Goal: Transaction & Acquisition: Download file/media

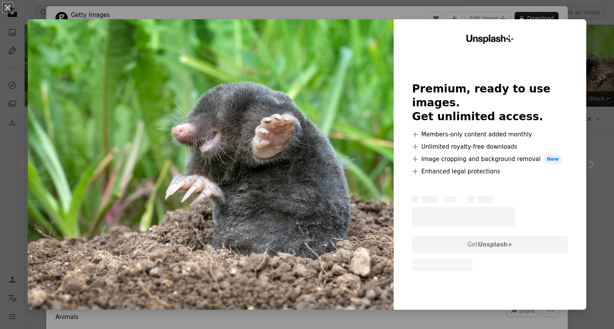
scroll to position [114, 0]
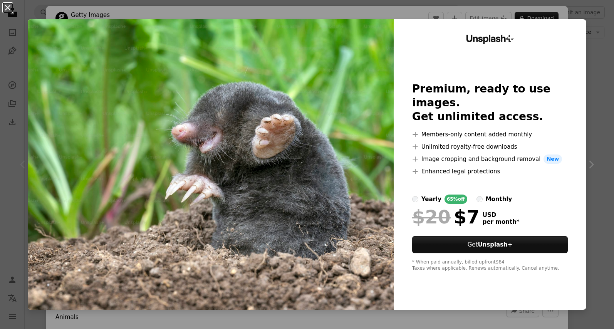
click at [8, 7] on button "An X shape" at bounding box center [7, 7] width 9 height 9
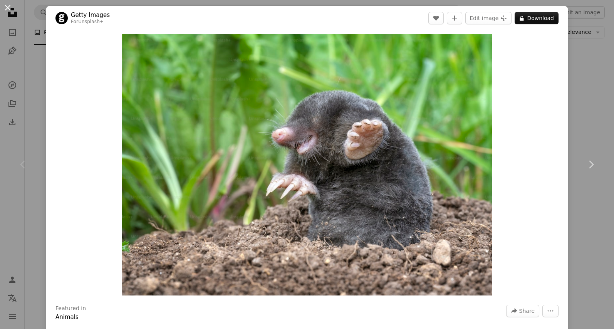
click at [7, 7] on button "An X shape" at bounding box center [7, 7] width 9 height 9
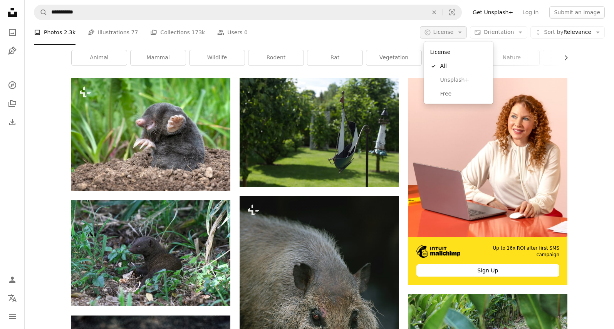
click at [450, 33] on span "License" at bounding box center [443, 32] width 20 height 6
click at [443, 97] on link "Free" at bounding box center [458, 94] width 63 height 14
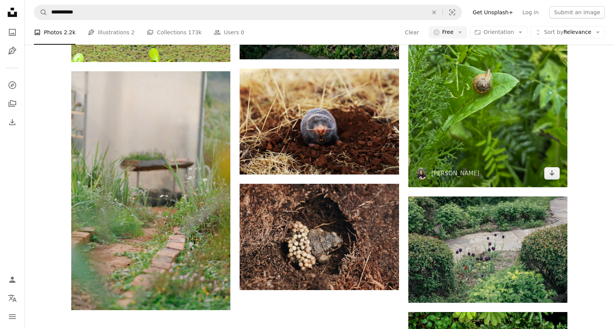
scroll to position [806, 0]
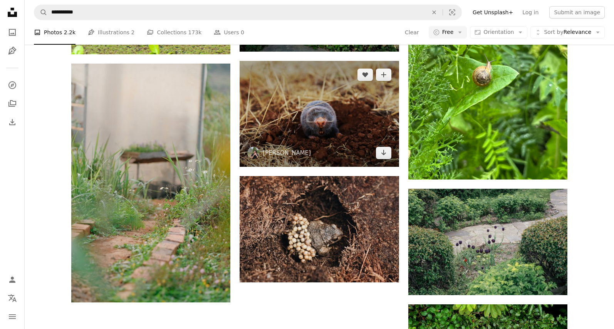
click at [336, 105] on img at bounding box center [318, 114] width 159 height 106
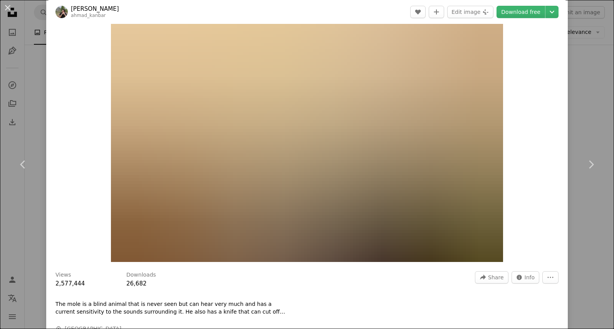
scroll to position [29, 0]
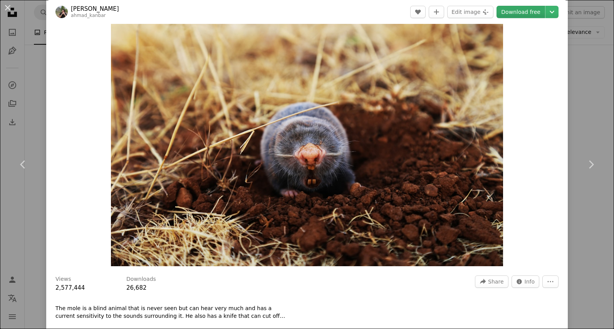
click at [513, 10] on link "Download free" at bounding box center [520, 12] width 48 height 12
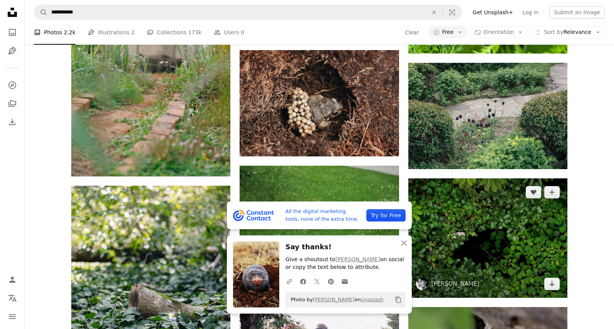
scroll to position [933, 0]
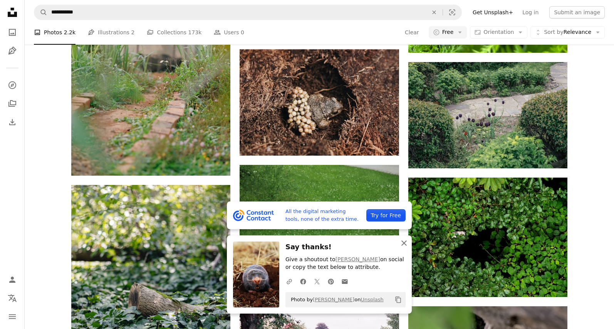
click at [403, 245] on icon "button" at bounding box center [403, 242] width 5 height 5
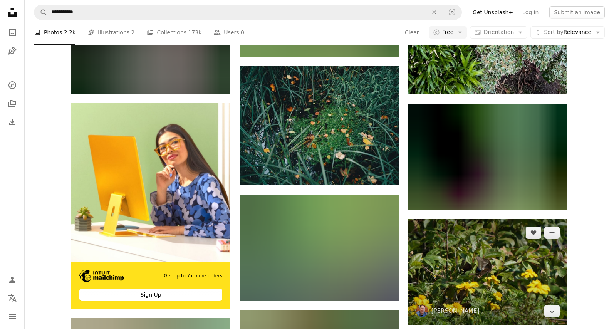
scroll to position [1494, 0]
